Goal: Task Accomplishment & Management: Use online tool/utility

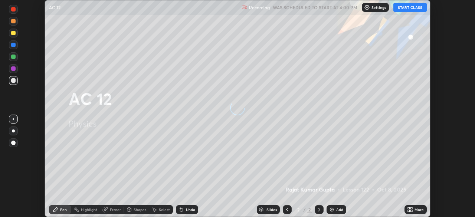
scroll to position [217, 474]
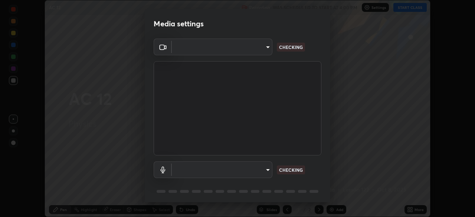
type input "51d019597c161c0694d5583d1f2c643560fde39fe8f4b4da8ea140d4d4830f4c"
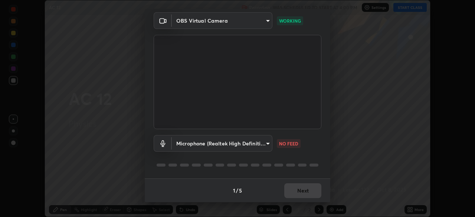
click at [265, 144] on body "Erase all AC 12 Recording WAS SCHEDULED TO START AT 4:00 PM Settings START CLAS…" at bounding box center [237, 108] width 475 height 217
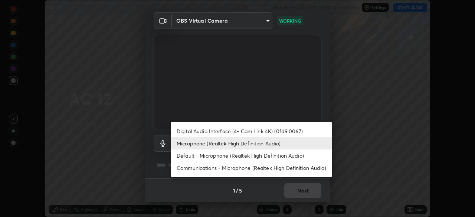
click at [254, 156] on li "Default - Microphone (Realtek High Definition Audio)" at bounding box center [251, 155] width 161 height 12
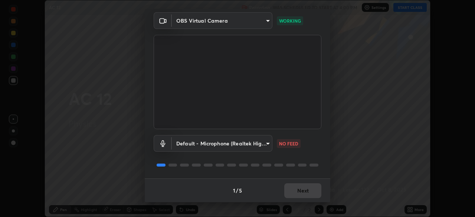
click at [253, 144] on body "Erase all AC 12 Recording WAS SCHEDULED TO START AT 4:00 PM Settings START CLAS…" at bounding box center [237, 108] width 475 height 217
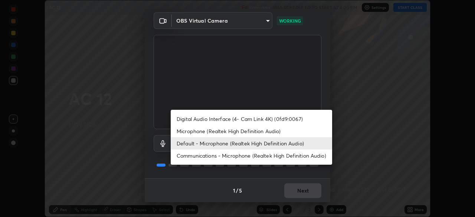
click at [247, 131] on li "Microphone (Realtek High Definition Audio)" at bounding box center [251, 131] width 161 height 12
type input "c6780f4c857a8b81e5497564d4ed67de36d612a8279d52ba4dbf449da7be3efb"
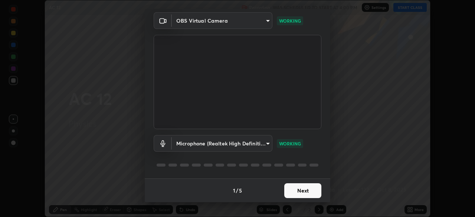
click at [310, 192] on button "Next" at bounding box center [302, 190] width 37 height 15
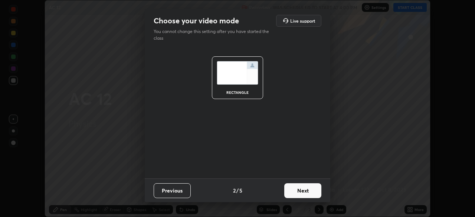
click at [307, 191] on button "Next" at bounding box center [302, 190] width 37 height 15
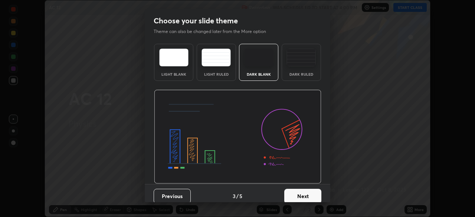
click at [309, 191] on button "Next" at bounding box center [302, 196] width 37 height 15
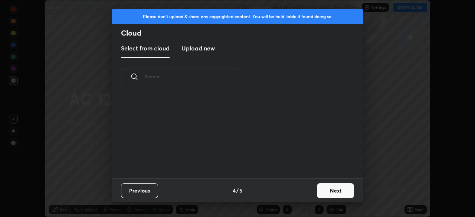
click at [335, 189] on button "Next" at bounding box center [335, 190] width 37 height 15
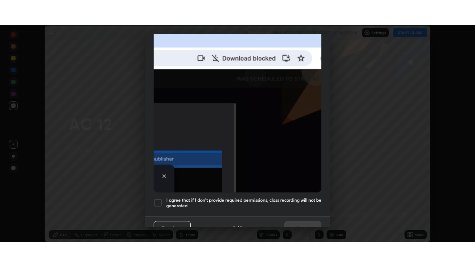
scroll to position [178, 0]
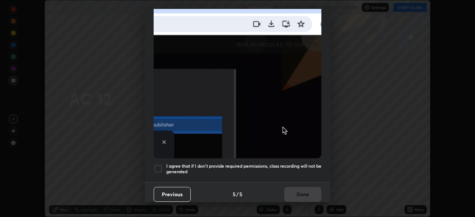
click at [262, 163] on h5 "I agree that if I don't provide required permissions, class recording will not …" at bounding box center [243, 168] width 155 height 11
click at [294, 191] on button "Done" at bounding box center [302, 194] width 37 height 15
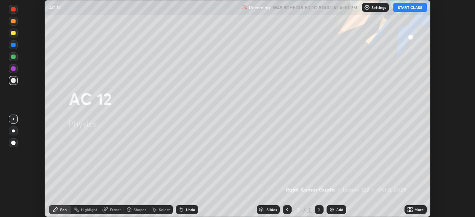
click at [404, 7] on button "START CLASS" at bounding box center [409, 7] width 33 height 9
click at [411, 208] on icon at bounding box center [411, 208] width 2 height 2
click at [412, 208] on icon at bounding box center [411, 208] width 2 height 2
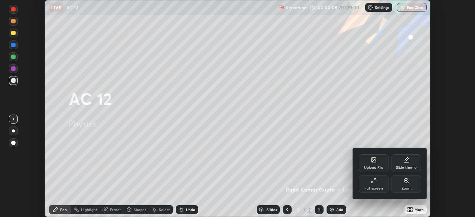
click at [377, 185] on div "Full screen" at bounding box center [373, 184] width 30 height 18
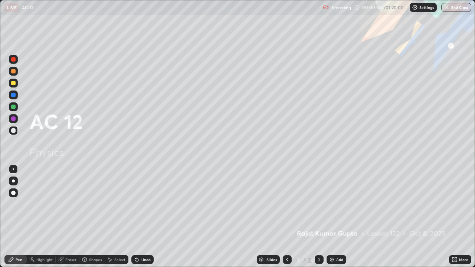
scroll to position [267, 475]
click at [335, 216] on div "Add" at bounding box center [336, 259] width 20 height 9
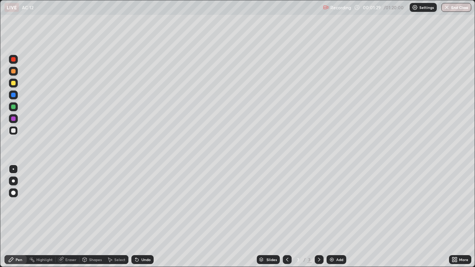
click at [19, 216] on div "Pen" at bounding box center [19, 260] width 7 height 4
click at [15, 133] on div at bounding box center [13, 130] width 9 height 9
click at [11, 195] on div at bounding box center [13, 192] width 9 height 9
click at [144, 216] on div "Undo" at bounding box center [145, 260] width 9 height 4
click at [139, 216] on div "Undo" at bounding box center [142, 259] width 22 height 9
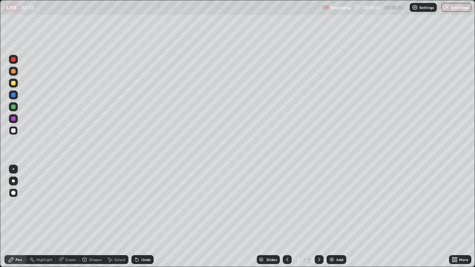
click at [139, 216] on div "Undo" at bounding box center [142, 259] width 22 height 9
click at [12, 62] on div at bounding box center [13, 59] width 9 height 9
click at [13, 131] on div at bounding box center [13, 130] width 4 height 4
click at [15, 85] on div at bounding box center [13, 83] width 4 height 4
click at [13, 132] on div at bounding box center [13, 130] width 4 height 4
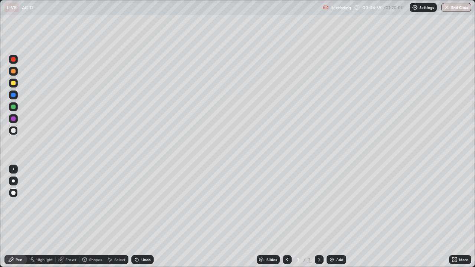
click at [73, 216] on div "Eraser" at bounding box center [70, 260] width 11 height 4
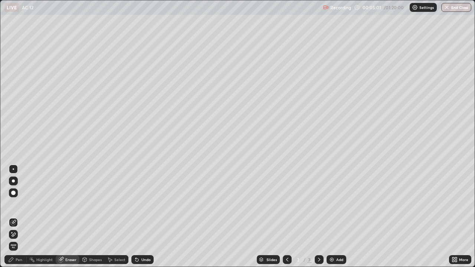
click at [17, 216] on div "Pen" at bounding box center [15, 259] width 22 height 9
click at [15, 216] on div "Pen" at bounding box center [15, 259] width 22 height 9
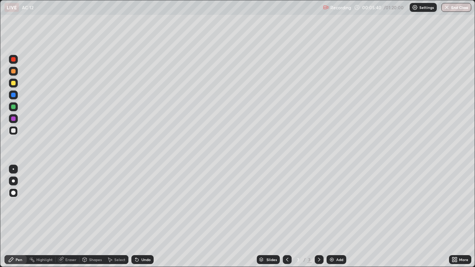
click at [14, 118] on div at bounding box center [13, 118] width 4 height 4
click at [13, 72] on div at bounding box center [13, 71] width 4 height 4
click at [0, 74] on div "Setting up your live class" at bounding box center [237, 133] width 475 height 267
click at [70, 216] on div "Eraser" at bounding box center [70, 260] width 11 height 4
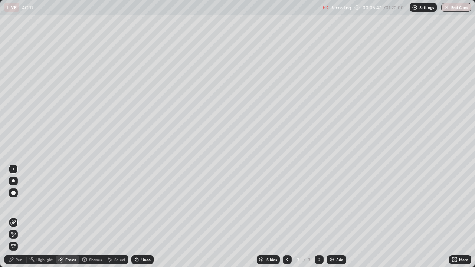
click at [20, 216] on div "Pen" at bounding box center [19, 260] width 7 height 4
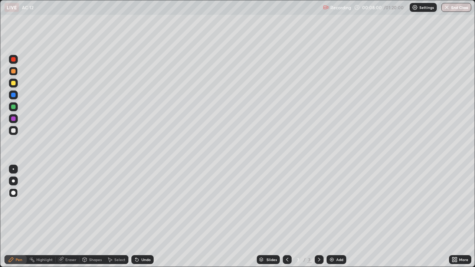
click at [13, 95] on div at bounding box center [13, 95] width 4 height 4
click at [17, 85] on div at bounding box center [13, 83] width 9 height 9
click at [13, 119] on div at bounding box center [13, 118] width 4 height 4
click at [15, 130] on div at bounding box center [13, 130] width 4 height 4
click at [143, 216] on div "Undo" at bounding box center [145, 260] width 9 height 4
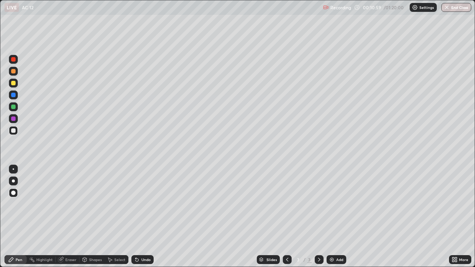
click at [141, 216] on div "Undo" at bounding box center [145, 260] width 9 height 4
click at [142, 216] on div "Undo" at bounding box center [142, 259] width 22 height 9
click at [142, 216] on div "Undo" at bounding box center [145, 260] width 9 height 4
click at [13, 108] on div at bounding box center [13, 107] width 4 height 4
click at [12, 96] on div at bounding box center [13, 95] width 4 height 4
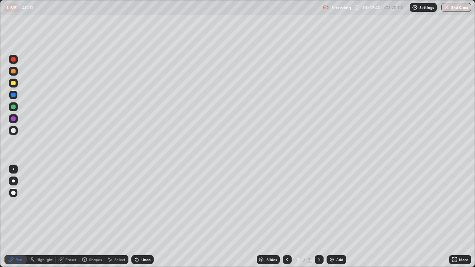
click at [13, 120] on div at bounding box center [13, 118] width 4 height 4
click at [13, 87] on div at bounding box center [13, 83] width 9 height 9
click at [76, 216] on div "Eraser" at bounding box center [68, 259] width 24 height 9
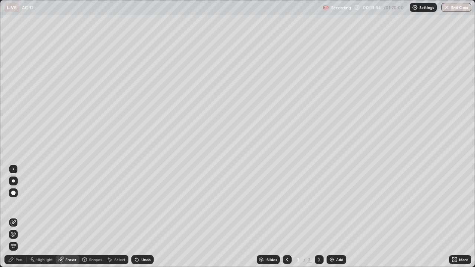
click at [17, 216] on div "Pen" at bounding box center [19, 260] width 7 height 4
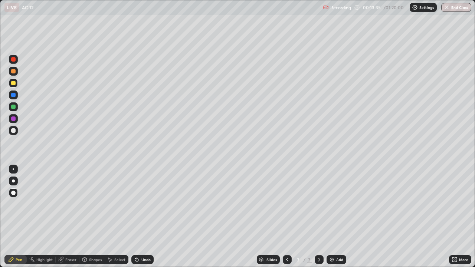
click at [13, 131] on div at bounding box center [13, 130] width 4 height 4
click at [13, 119] on div at bounding box center [13, 118] width 4 height 4
click at [318, 216] on icon at bounding box center [319, 260] width 2 height 4
click at [335, 216] on div "Add" at bounding box center [336, 259] width 20 height 9
click at [14, 130] on div at bounding box center [13, 130] width 4 height 4
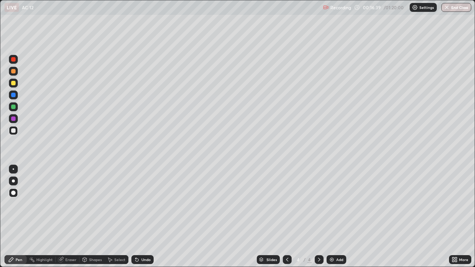
click at [68, 216] on div "Eraser" at bounding box center [70, 260] width 11 height 4
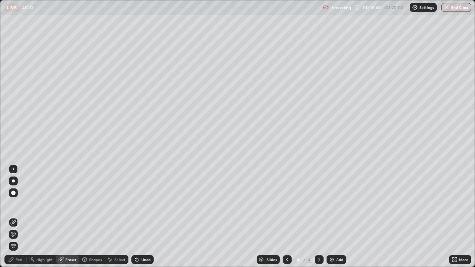
click at [9, 216] on icon at bounding box center [11, 259] width 4 height 4
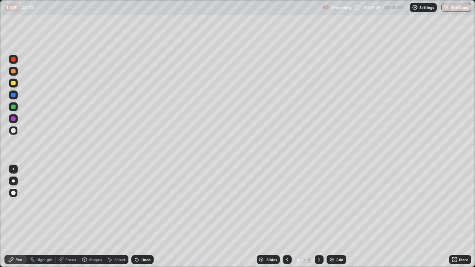
click at [114, 216] on div "Select" at bounding box center [119, 260] width 11 height 4
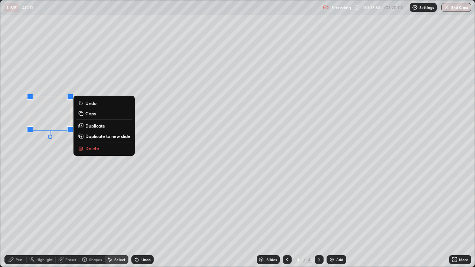
click at [449, 184] on div "0 ° Undo Copy Duplicate Duplicate to new slide Delete" at bounding box center [237, 133] width 474 height 266
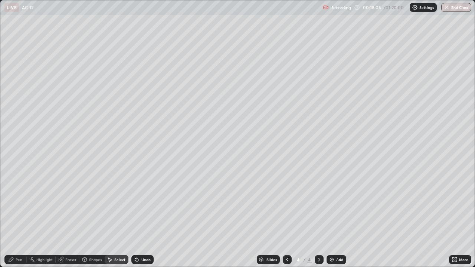
click at [286, 216] on icon at bounding box center [287, 260] width 2 height 4
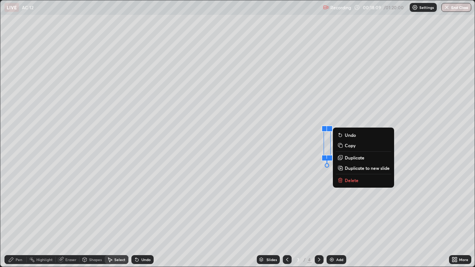
click at [312, 188] on div "0 ° Undo Copy Duplicate Duplicate to new slide Delete" at bounding box center [237, 133] width 474 height 266
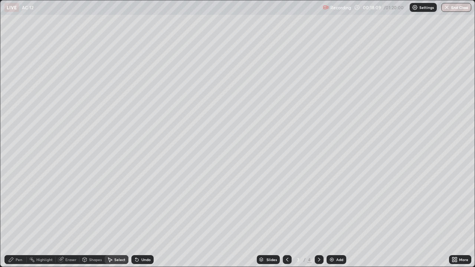
click at [308, 216] on div "0 ° Undo Copy Duplicate Duplicate to new slide Delete" at bounding box center [237, 133] width 474 height 266
click at [318, 216] on icon at bounding box center [319, 260] width 6 height 6
click at [0, 54] on div "0 ° Undo Copy Duplicate Duplicate to new slide Delete Setting up your live class" at bounding box center [237, 133] width 475 height 267
click at [24, 216] on div "Pen" at bounding box center [15, 259] width 22 height 9
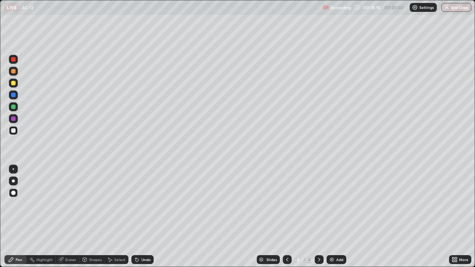
click at [24, 216] on div "Pen" at bounding box center [15, 259] width 22 height 9
click at [286, 216] on icon at bounding box center [287, 260] width 6 height 6
click at [318, 216] on icon at bounding box center [319, 260] width 6 height 6
click at [13, 83] on div at bounding box center [13, 83] width 4 height 4
click at [286, 216] on icon at bounding box center [287, 260] width 6 height 6
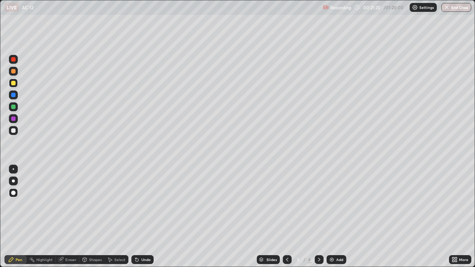
click at [318, 216] on div at bounding box center [318, 259] width 9 height 9
click at [16, 133] on div at bounding box center [13, 130] width 9 height 9
click at [68, 216] on div "Eraser" at bounding box center [68, 259] width 24 height 9
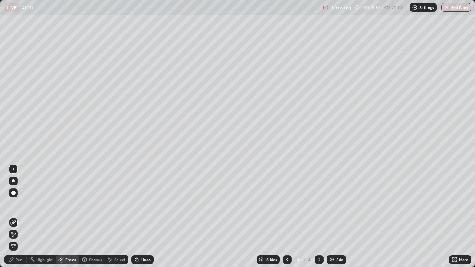
click at [23, 216] on div "Pen" at bounding box center [15, 259] width 22 height 9
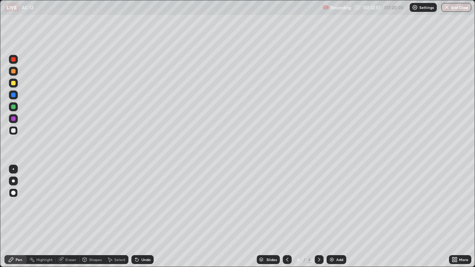
click at [289, 216] on div at bounding box center [286, 259] width 9 height 9
click at [318, 216] on icon at bounding box center [319, 260] width 6 height 6
click at [342, 216] on div "Add" at bounding box center [339, 260] width 7 height 4
click at [13, 132] on div at bounding box center [13, 130] width 4 height 4
click at [14, 60] on div at bounding box center [13, 59] width 4 height 4
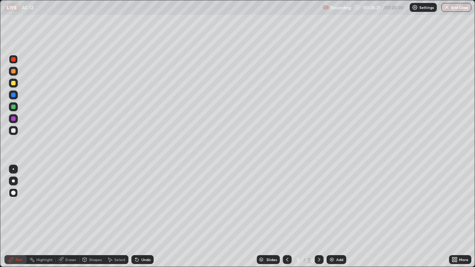
click at [12, 132] on div at bounding box center [13, 130] width 4 height 4
click at [13, 59] on div at bounding box center [13, 59] width 4 height 4
click at [14, 129] on div at bounding box center [13, 130] width 4 height 4
click at [16, 128] on div at bounding box center [13, 130] width 9 height 9
click at [17, 130] on div at bounding box center [13, 130] width 9 height 9
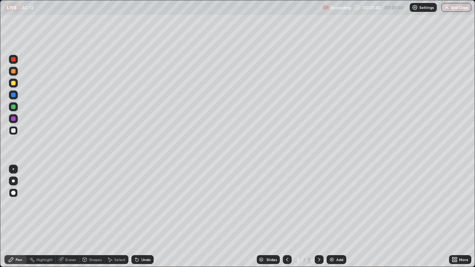
click at [13, 109] on div at bounding box center [13, 107] width 4 height 4
click at [14, 130] on div at bounding box center [13, 130] width 4 height 4
click at [13, 110] on div at bounding box center [13, 106] width 9 height 9
click at [141, 216] on div "Undo" at bounding box center [145, 260] width 9 height 4
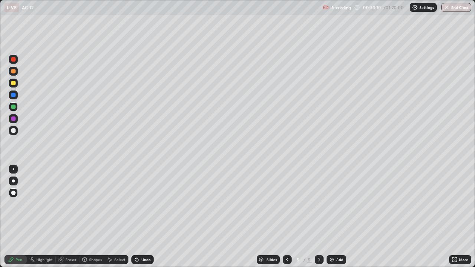
click at [12, 129] on div at bounding box center [13, 130] width 4 height 4
click at [15, 60] on div at bounding box center [13, 59] width 4 height 4
click at [14, 73] on div at bounding box center [13, 71] width 4 height 4
click at [141, 216] on div "Undo" at bounding box center [145, 260] width 9 height 4
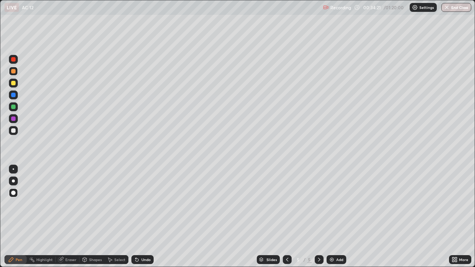
click at [139, 216] on div "Undo" at bounding box center [142, 259] width 22 height 9
click at [13, 83] on div at bounding box center [13, 83] width 4 height 4
click at [70, 216] on div "Eraser" at bounding box center [70, 260] width 11 height 4
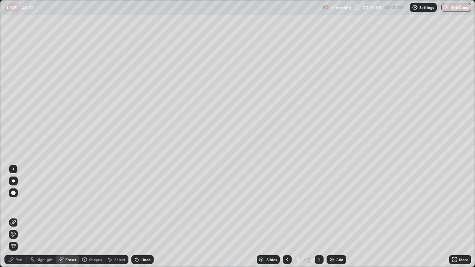
click at [16, 216] on div "Pen" at bounding box center [15, 259] width 22 height 9
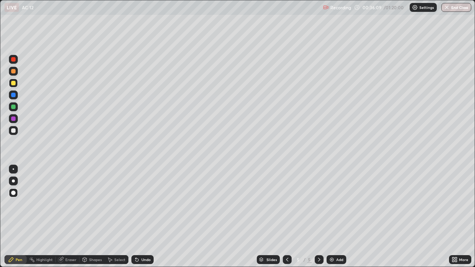
click at [16, 216] on div "Pen" at bounding box center [15, 259] width 22 height 9
click at [319, 216] on icon at bounding box center [319, 260] width 6 height 6
click at [332, 216] on img at bounding box center [331, 260] width 6 height 6
click at [13, 72] on div at bounding box center [13, 71] width 4 height 4
click at [12, 108] on div at bounding box center [13, 107] width 4 height 4
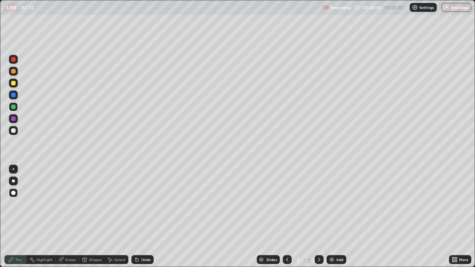
click at [13, 72] on div at bounding box center [13, 71] width 4 height 4
click at [139, 216] on icon at bounding box center [137, 260] width 6 height 6
click at [136, 216] on icon at bounding box center [136, 259] width 3 height 3
click at [11, 106] on div at bounding box center [13, 106] width 9 height 9
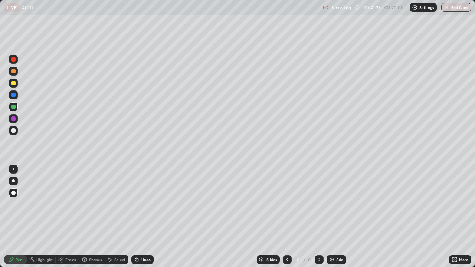
click at [13, 79] on div at bounding box center [13, 83] width 9 height 9
click at [11, 72] on div at bounding box center [13, 71] width 4 height 4
click at [12, 132] on div at bounding box center [13, 130] width 9 height 9
click at [15, 132] on div at bounding box center [13, 130] width 4 height 4
click at [15, 128] on div at bounding box center [13, 130] width 9 height 9
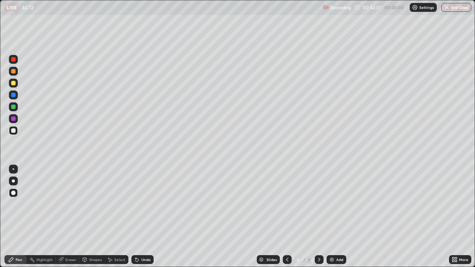
click at [14, 96] on div at bounding box center [13, 95] width 4 height 4
click at [142, 216] on div "Undo" at bounding box center [145, 260] width 9 height 4
click at [13, 119] on div at bounding box center [13, 118] width 4 height 4
click at [143, 216] on div "Undo" at bounding box center [145, 260] width 9 height 4
click at [14, 81] on div at bounding box center [13, 83] width 4 height 4
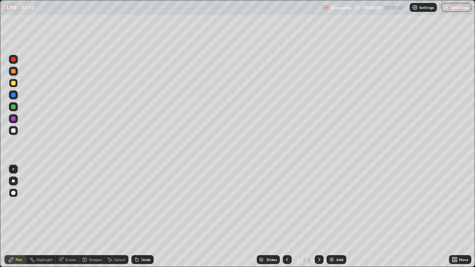
click at [12, 119] on div at bounding box center [13, 118] width 4 height 4
click at [14, 71] on div at bounding box center [13, 71] width 4 height 4
click at [69, 216] on div "Eraser" at bounding box center [70, 260] width 11 height 4
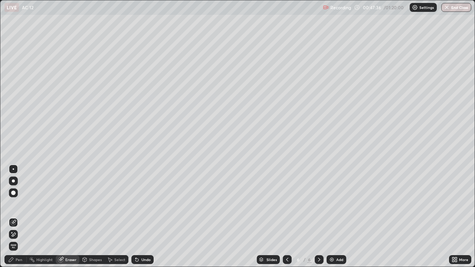
click at [17, 216] on div "Pen" at bounding box center [19, 260] width 7 height 4
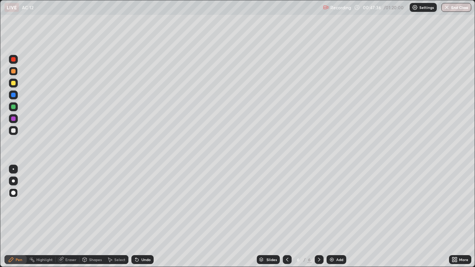
click at [14, 216] on icon at bounding box center [11, 260] width 6 height 6
click at [15, 107] on div at bounding box center [13, 107] width 4 height 4
click at [14, 132] on div at bounding box center [13, 130] width 4 height 4
click at [336, 216] on div "Add" at bounding box center [339, 260] width 7 height 4
click at [13, 121] on div at bounding box center [13, 118] width 9 height 9
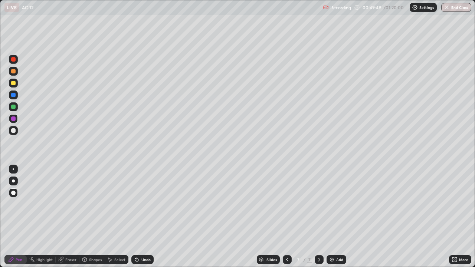
click at [14, 130] on div at bounding box center [13, 130] width 4 height 4
click at [13, 131] on div at bounding box center [13, 130] width 4 height 4
click at [145, 216] on div "Undo" at bounding box center [145, 260] width 9 height 4
click at [95, 216] on div "Shapes" at bounding box center [95, 260] width 13 height 4
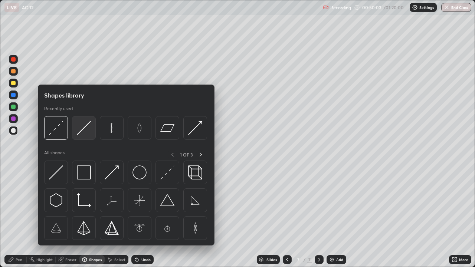
click at [85, 131] on img at bounding box center [84, 128] width 14 height 14
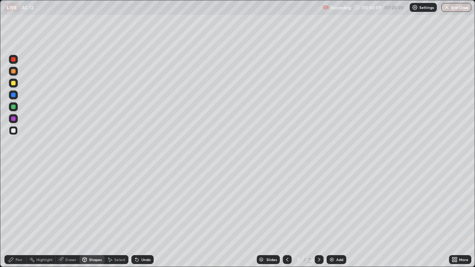
click at [16, 216] on div "Pen" at bounding box center [19, 260] width 7 height 4
click at [73, 216] on div "Eraser" at bounding box center [70, 260] width 11 height 4
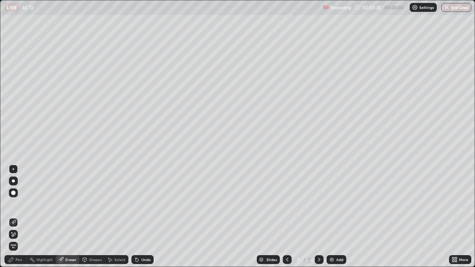
click at [15, 216] on div "Pen" at bounding box center [15, 259] width 22 height 9
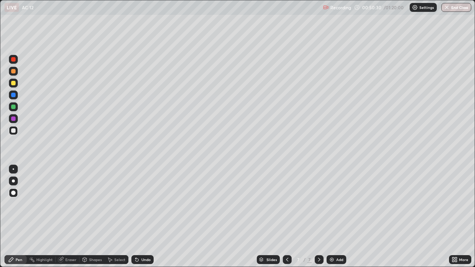
click at [13, 96] on div at bounding box center [13, 95] width 4 height 4
click at [95, 216] on div "Shapes" at bounding box center [95, 260] width 13 height 4
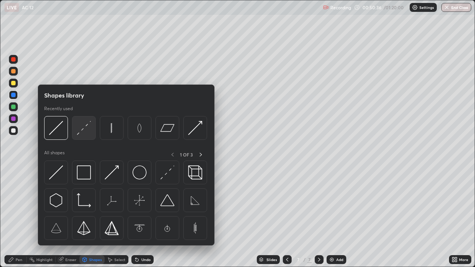
click at [82, 129] on img at bounding box center [84, 128] width 14 height 14
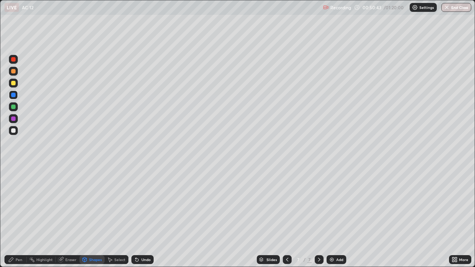
click at [13, 130] on div at bounding box center [13, 130] width 4 height 4
click at [13, 96] on div at bounding box center [13, 95] width 4 height 4
click at [13, 129] on div at bounding box center [13, 130] width 4 height 4
click at [15, 216] on div "Pen" at bounding box center [15, 259] width 22 height 9
click at [12, 106] on div at bounding box center [13, 107] width 4 height 4
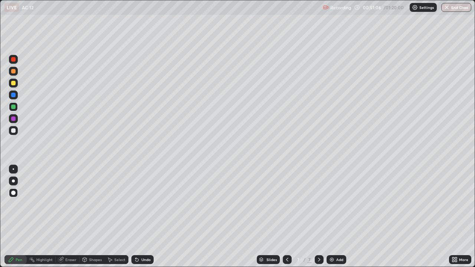
click at [14, 105] on div at bounding box center [13, 107] width 4 height 4
click at [14, 96] on div at bounding box center [13, 95] width 4 height 4
click at [73, 216] on div "Eraser" at bounding box center [70, 260] width 11 height 4
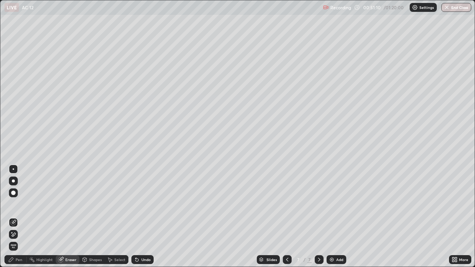
click at [92, 216] on div "Shapes" at bounding box center [95, 260] width 13 height 4
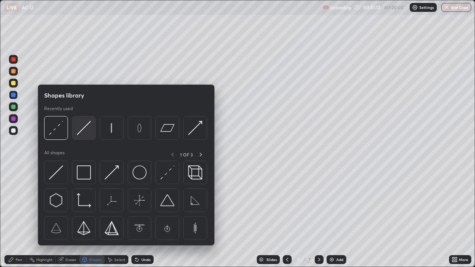
click at [82, 130] on img at bounding box center [84, 128] width 14 height 14
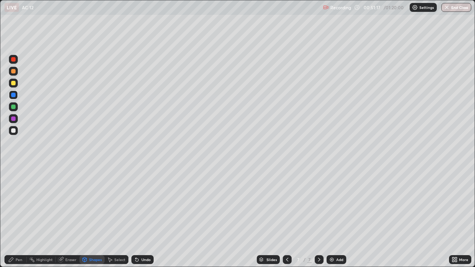
click at [145, 216] on div "Undo" at bounding box center [145, 260] width 9 height 4
click at [13, 119] on div at bounding box center [13, 118] width 4 height 4
click at [12, 96] on div at bounding box center [13, 95] width 4 height 4
click at [145, 216] on div "Undo" at bounding box center [145, 260] width 9 height 4
click at [16, 216] on div "Pen" at bounding box center [15, 259] width 22 height 9
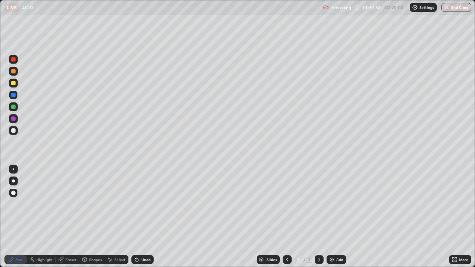
click at [97, 216] on div "Shapes" at bounding box center [95, 260] width 13 height 4
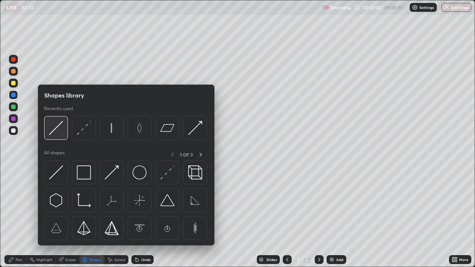
click at [55, 130] on img at bounding box center [56, 128] width 14 height 14
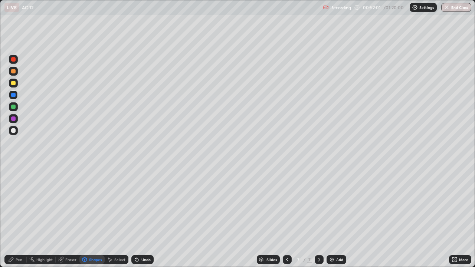
click at [13, 72] on div at bounding box center [13, 71] width 4 height 4
click at [13, 96] on div at bounding box center [13, 95] width 4 height 4
click at [13, 216] on div "Pen" at bounding box center [15, 259] width 22 height 9
click at [93, 216] on div "Shapes" at bounding box center [95, 260] width 13 height 4
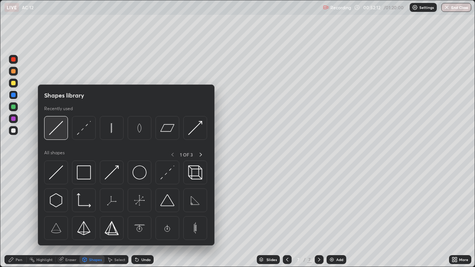
click at [58, 127] on img at bounding box center [56, 128] width 14 height 14
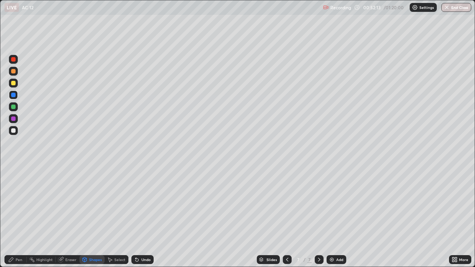
click at [12, 72] on div at bounding box center [13, 71] width 4 height 4
click at [17, 216] on div "Pen" at bounding box center [19, 260] width 7 height 4
click at [10, 216] on div "Pen" at bounding box center [15, 259] width 22 height 9
click at [12, 129] on div at bounding box center [13, 130] width 4 height 4
click at [14, 72] on div at bounding box center [13, 71] width 4 height 4
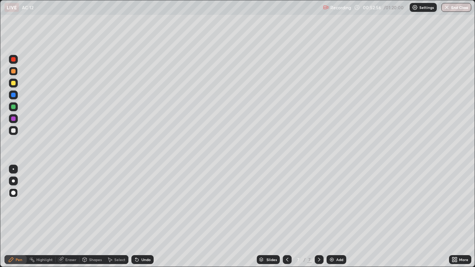
click at [93, 216] on div "Shapes" at bounding box center [95, 260] width 13 height 4
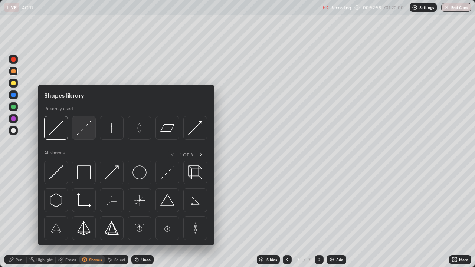
click at [84, 128] on img at bounding box center [84, 128] width 14 height 14
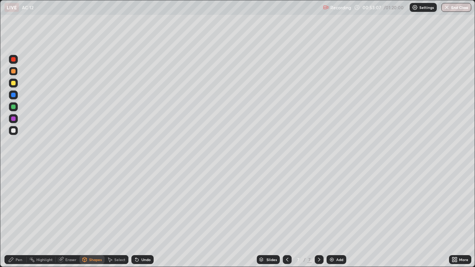
click at [13, 216] on icon at bounding box center [11, 260] width 6 height 6
click at [140, 216] on div "Undo" at bounding box center [142, 259] width 22 height 9
click at [90, 216] on div "Shapes" at bounding box center [91, 259] width 25 height 9
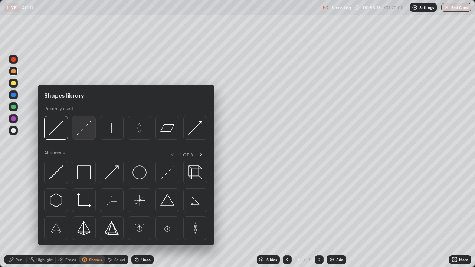
click at [83, 130] on img at bounding box center [84, 128] width 14 height 14
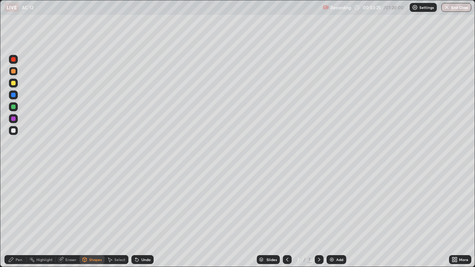
click at [14, 216] on div "Pen" at bounding box center [15, 259] width 22 height 9
click at [12, 82] on div at bounding box center [13, 83] width 4 height 4
click at [140, 216] on div "Undo" at bounding box center [142, 259] width 22 height 9
click at [143, 216] on div "Undo" at bounding box center [145, 260] width 9 height 4
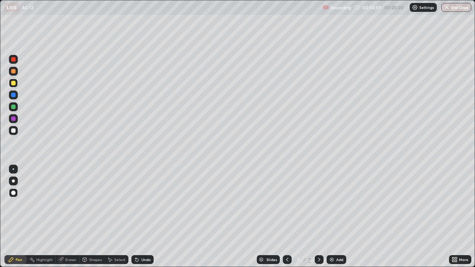
click at [143, 216] on div "Undo" at bounding box center [145, 260] width 9 height 4
click at [141, 216] on div "Undo" at bounding box center [145, 260] width 9 height 4
click at [13, 96] on div at bounding box center [13, 95] width 4 height 4
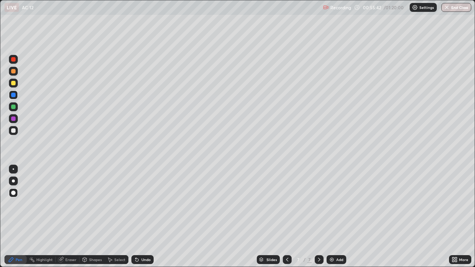
click at [286, 216] on icon at bounding box center [287, 260] width 6 height 6
click at [317, 216] on icon at bounding box center [319, 260] width 6 height 6
click at [45, 216] on div "Highlight" at bounding box center [44, 260] width 16 height 4
click at [67, 216] on div "Eraser" at bounding box center [70, 260] width 11 height 4
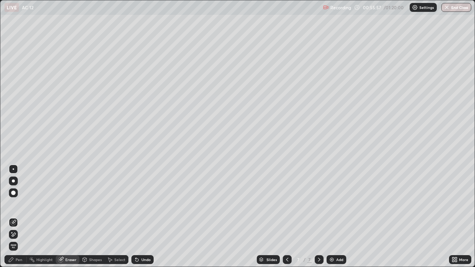
click at [16, 216] on div "Pen" at bounding box center [19, 260] width 7 height 4
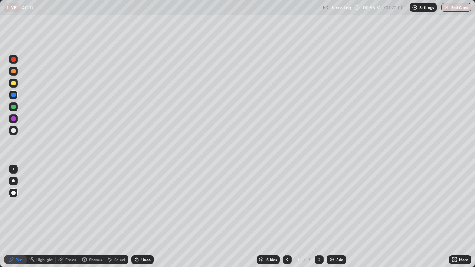
click at [13, 83] on div at bounding box center [13, 83] width 4 height 4
click at [12, 72] on div at bounding box center [13, 71] width 4 height 4
click at [92, 216] on div "Shapes" at bounding box center [95, 260] width 13 height 4
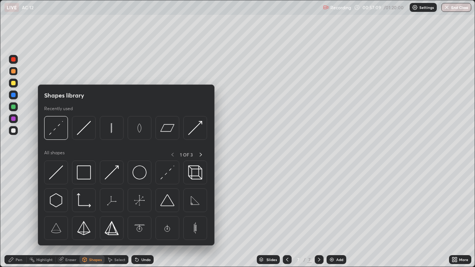
click at [73, 216] on div "Eraser" at bounding box center [70, 260] width 11 height 4
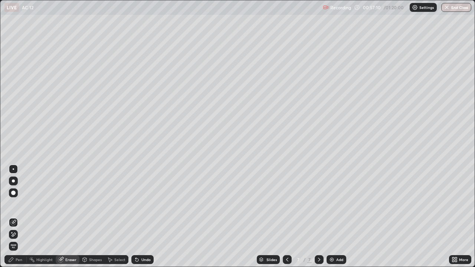
click at [91, 216] on div "Shapes" at bounding box center [95, 260] width 13 height 4
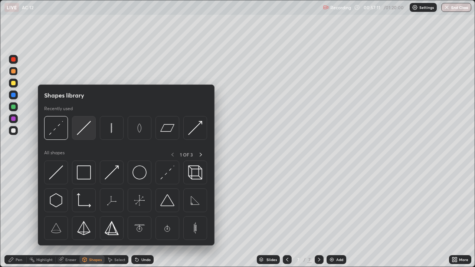
click at [82, 132] on img at bounding box center [84, 128] width 14 height 14
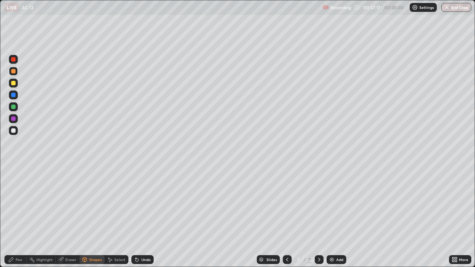
click at [16, 216] on div "Pen" at bounding box center [19, 260] width 7 height 4
click at [141, 216] on div "Undo" at bounding box center [145, 260] width 9 height 4
click at [139, 216] on div "Undo" at bounding box center [142, 259] width 22 height 9
click at [140, 216] on div "Undo" at bounding box center [142, 259] width 22 height 9
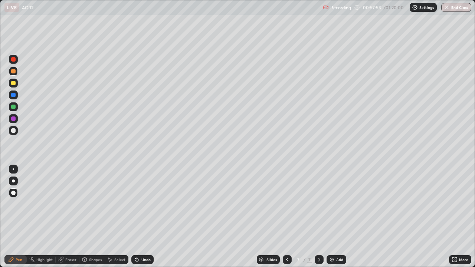
click at [140, 216] on div "Undo" at bounding box center [142, 259] width 22 height 9
click at [285, 216] on icon at bounding box center [287, 260] width 6 height 6
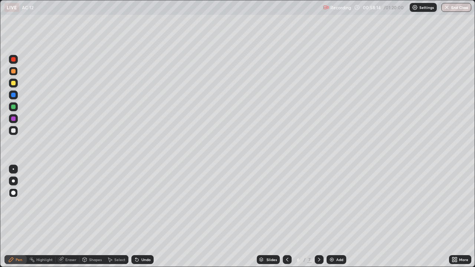
click at [286, 216] on icon at bounding box center [287, 260] width 6 height 6
click at [314, 216] on div at bounding box center [318, 259] width 9 height 9
click at [318, 216] on icon at bounding box center [319, 260] width 6 height 6
click at [15, 58] on div at bounding box center [13, 59] width 4 height 4
click at [142, 216] on div "Undo" at bounding box center [145, 260] width 9 height 4
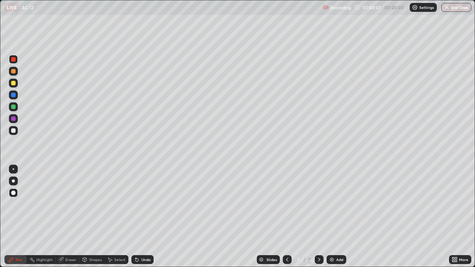
click at [139, 216] on div "Undo" at bounding box center [142, 259] width 22 height 9
click at [15, 117] on div at bounding box center [13, 118] width 9 height 9
click at [17, 216] on div "Pen" at bounding box center [15, 259] width 22 height 9
click at [13, 132] on div at bounding box center [13, 130] width 4 height 4
click at [143, 216] on div "Undo" at bounding box center [145, 260] width 9 height 4
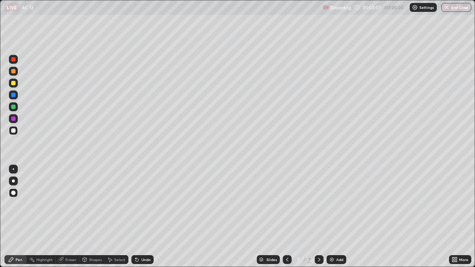
click at [140, 216] on div "Undo" at bounding box center [142, 259] width 22 height 9
click at [139, 216] on div "Undo" at bounding box center [142, 259] width 22 height 9
click at [138, 216] on icon at bounding box center [137, 260] width 6 height 6
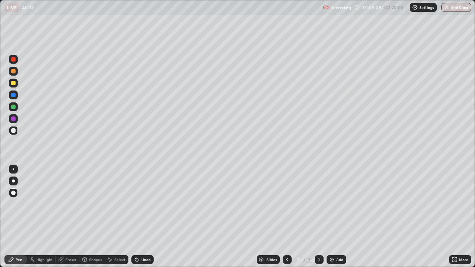
click at [138, 216] on icon at bounding box center [137, 260] width 6 height 6
click at [320, 216] on icon at bounding box center [319, 260] width 6 height 6
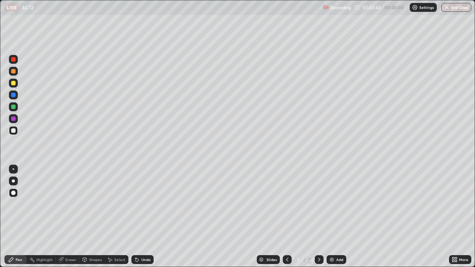
click at [336, 216] on div "Add" at bounding box center [339, 260] width 7 height 4
click at [13, 131] on div at bounding box center [13, 130] width 4 height 4
click at [144, 216] on div "Undo" at bounding box center [142, 259] width 22 height 9
click at [286, 216] on icon at bounding box center [287, 260] width 6 height 6
click at [317, 216] on icon at bounding box center [319, 260] width 6 height 6
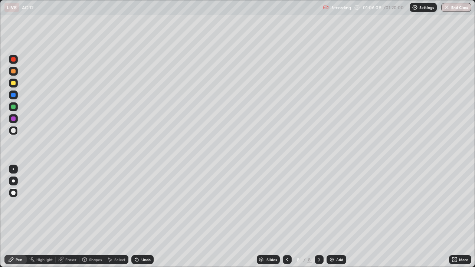
click at [16, 119] on div at bounding box center [13, 118] width 9 height 9
click at [318, 216] on icon at bounding box center [319, 260] width 6 height 6
click at [333, 216] on img at bounding box center [331, 260] width 6 height 6
click at [16, 133] on div at bounding box center [13, 130] width 9 height 9
click at [13, 192] on div at bounding box center [13, 193] width 4 height 4
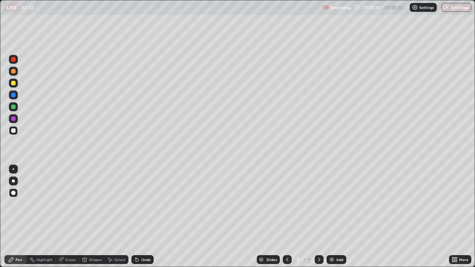
click at [143, 216] on div "Undo" at bounding box center [145, 260] width 9 height 4
click at [142, 216] on div "Undo" at bounding box center [145, 260] width 9 height 4
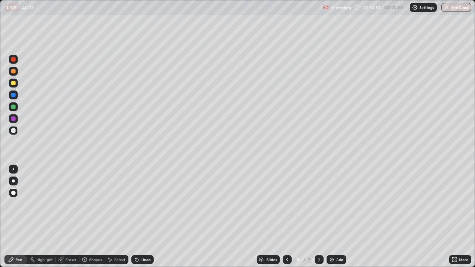
click at [143, 216] on div "Undo" at bounding box center [142, 259] width 22 height 9
click at [142, 216] on div "Undo" at bounding box center [142, 259] width 22 height 9
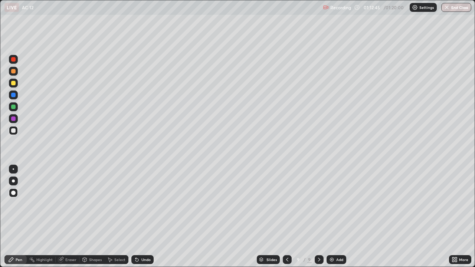
click at [286, 216] on icon at bounding box center [287, 260] width 2 height 4
click at [318, 216] on div at bounding box center [318, 259] width 9 height 9
click at [12, 108] on div at bounding box center [13, 107] width 4 height 4
click at [449, 7] on img "button" at bounding box center [447, 7] width 6 height 6
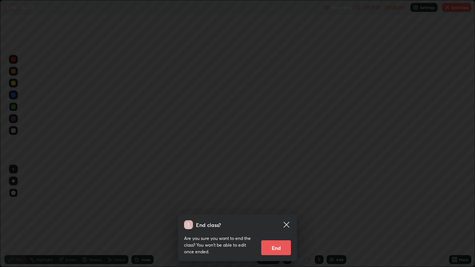
click at [276, 216] on button "End" at bounding box center [276, 247] width 30 height 15
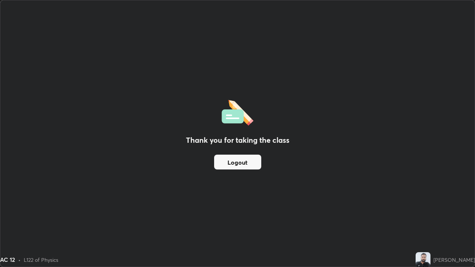
click at [238, 161] on button "Logout" at bounding box center [237, 162] width 47 height 15
